Goal: Task Accomplishment & Management: Manage account settings

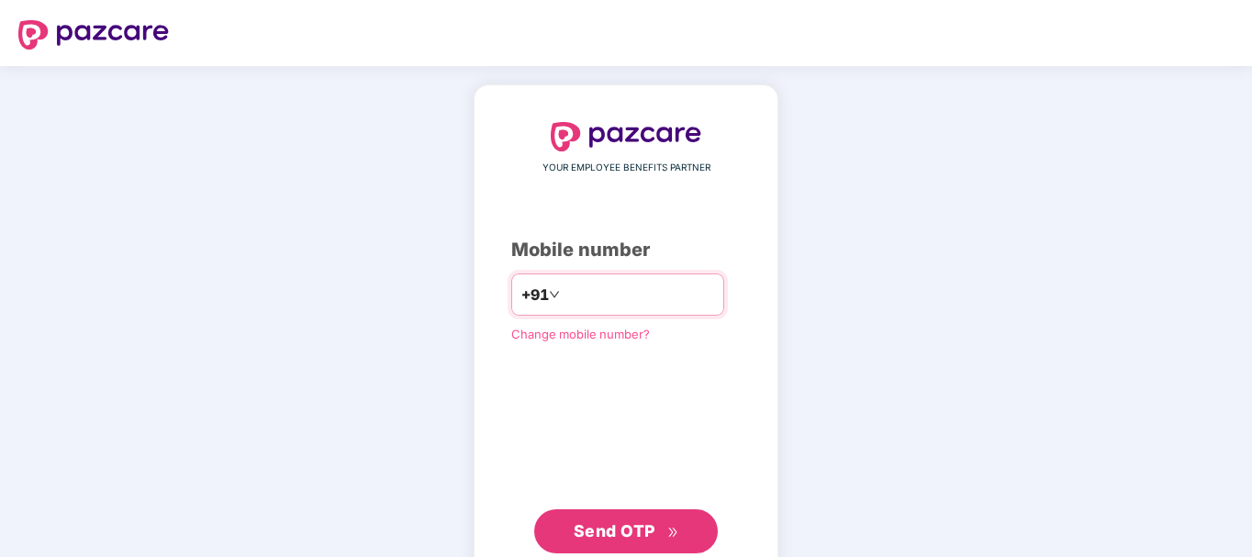
click at [568, 293] on input "number" at bounding box center [639, 294] width 151 height 29
click at [511, 387] on div "YOUR EMPLOYEE BENEFITS PARTNER Mobile number +91 Change mobile number? Send OTP" at bounding box center [626, 337] width 230 height 431
click at [576, 297] on input "number" at bounding box center [639, 294] width 151 height 29
type input "**********"
click at [623, 531] on span "Send OTP" at bounding box center [615, 530] width 82 height 19
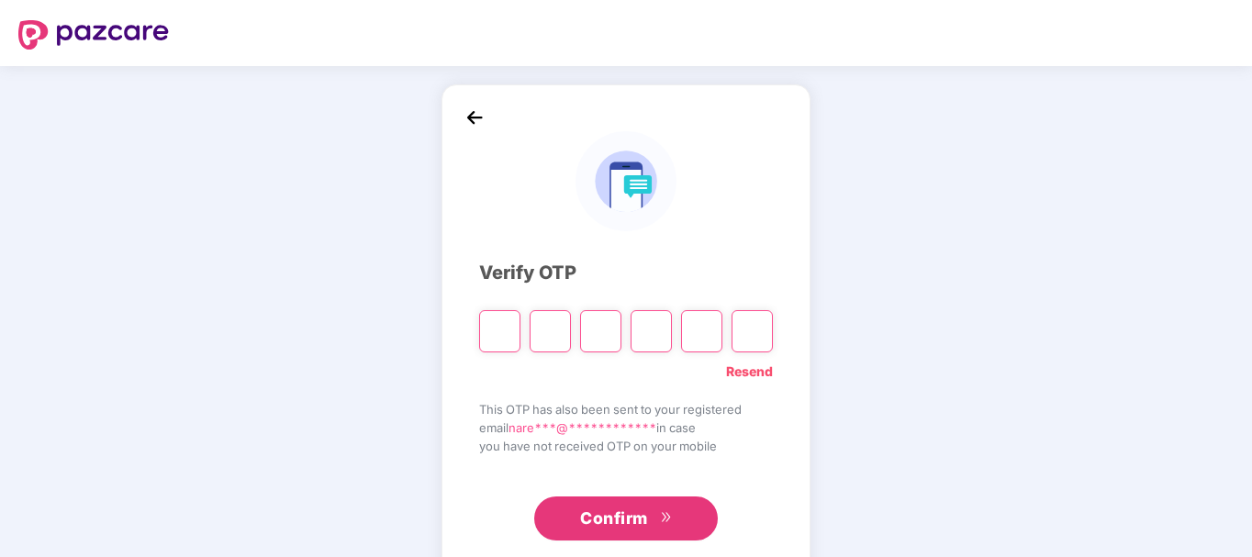
type input "*"
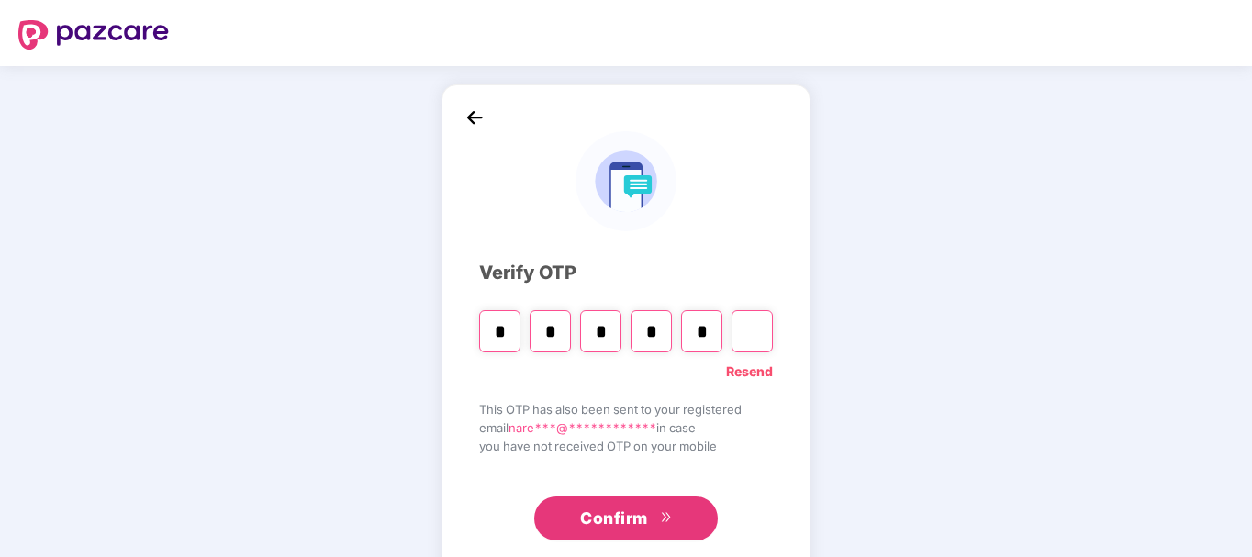
type input "*"
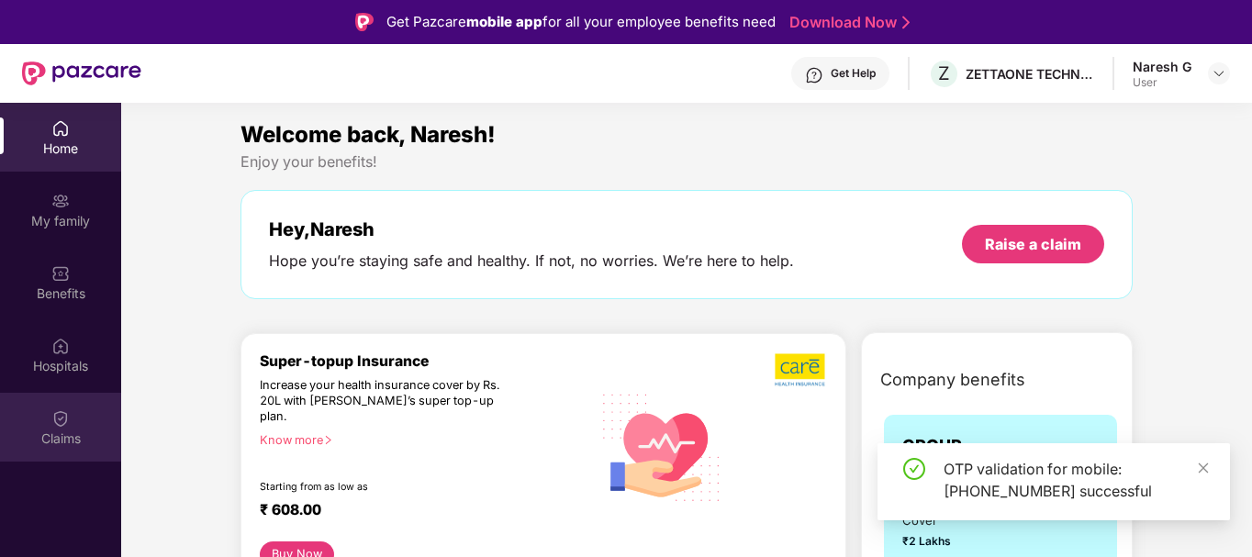
click at [77, 422] on div "Claims" at bounding box center [60, 427] width 121 height 69
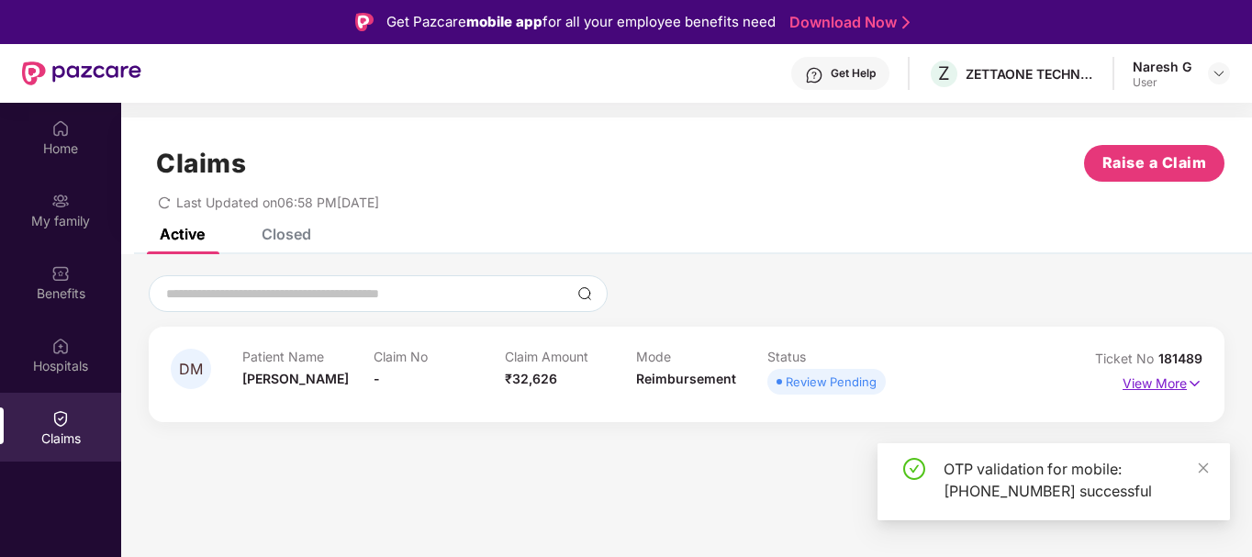
click at [1148, 385] on p "View More" at bounding box center [1163, 381] width 80 height 25
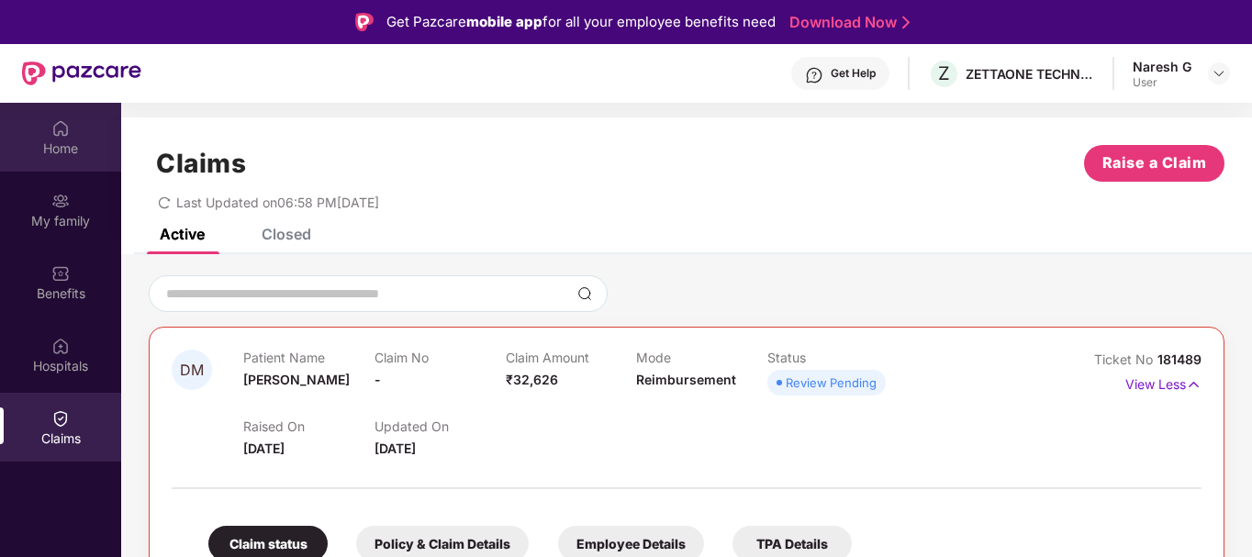
click at [84, 154] on div "Home" at bounding box center [60, 149] width 121 height 18
